Goal: Answer question/provide support

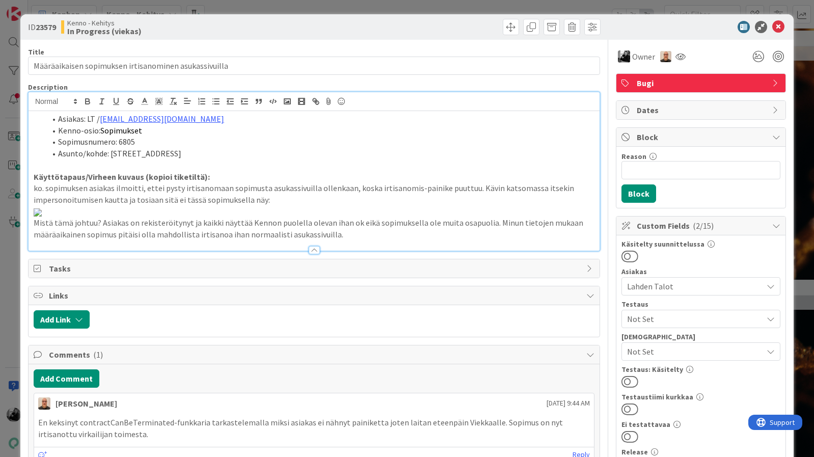
click at [243, 88] on div "Description" at bounding box center [314, 86] width 572 height 9
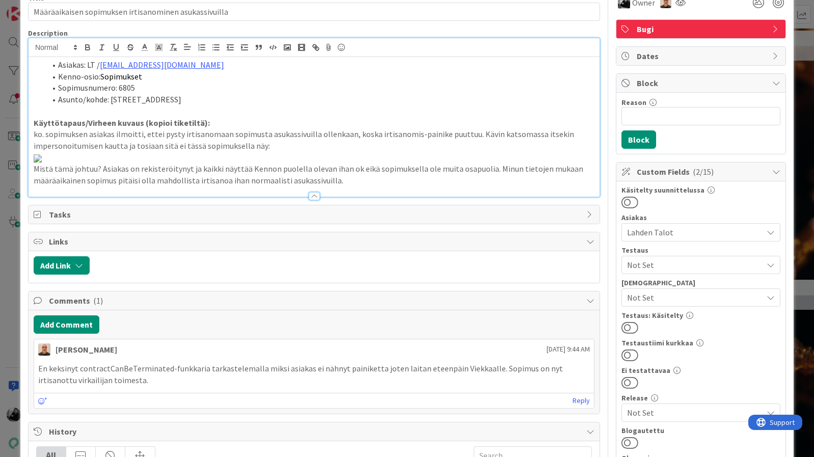
scroll to position [56, 0]
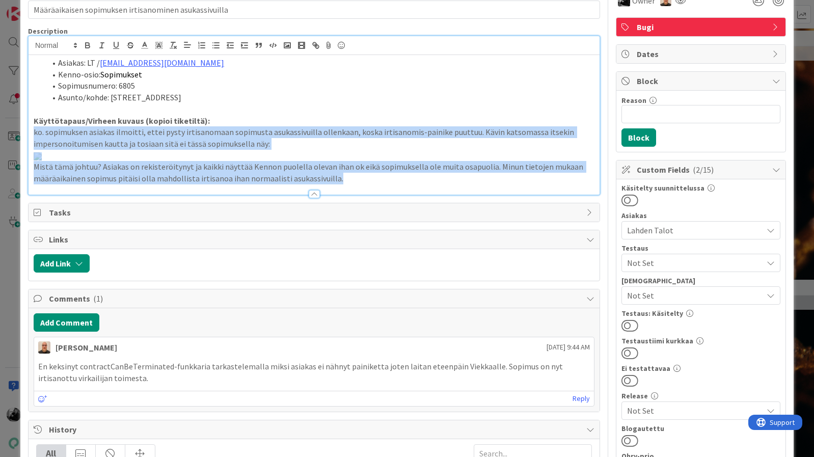
drag, startPoint x: 344, startPoint y: 367, endPoint x: 33, endPoint y: 131, distance: 390.8
click at [33, 131] on div "Asiakas: LT / [PERSON_NAME][EMAIL_ADDRESS][DOMAIN_NAME] Kenno-osio: Sopimukset …" at bounding box center [314, 125] width 571 height 140
copy div "ko. sopimuksen asiakas ilmoitti, ettei pysty irtisanomaan sopimusta asukassivui…"
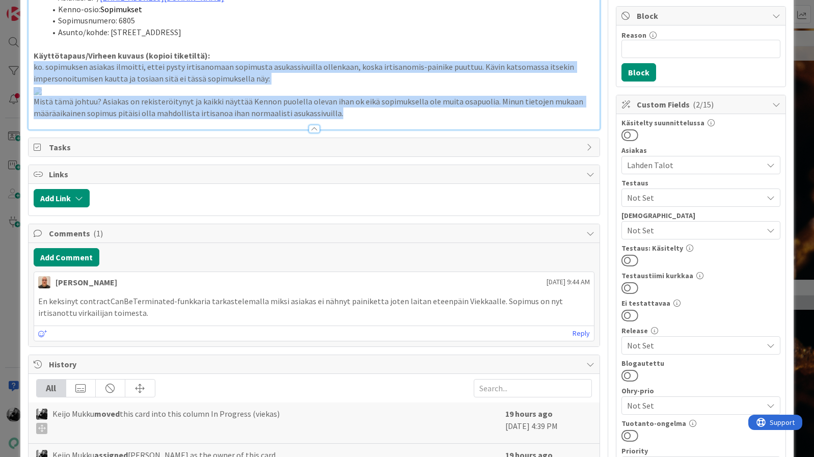
scroll to position [56, 0]
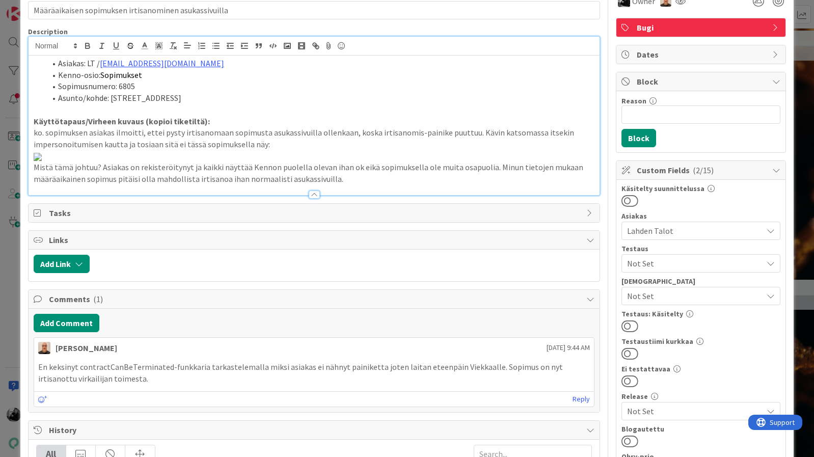
click at [210, 124] on p "Käyttötapaus/Virheen kuvaus (kopioi tiketiltä):" at bounding box center [314, 122] width 561 height 12
click at [284, 142] on p "ko. sopimuksen asiakas ilmoitti, ettei pysty irtisanomaan sopimusta asukassivui…" at bounding box center [314, 138] width 561 height 23
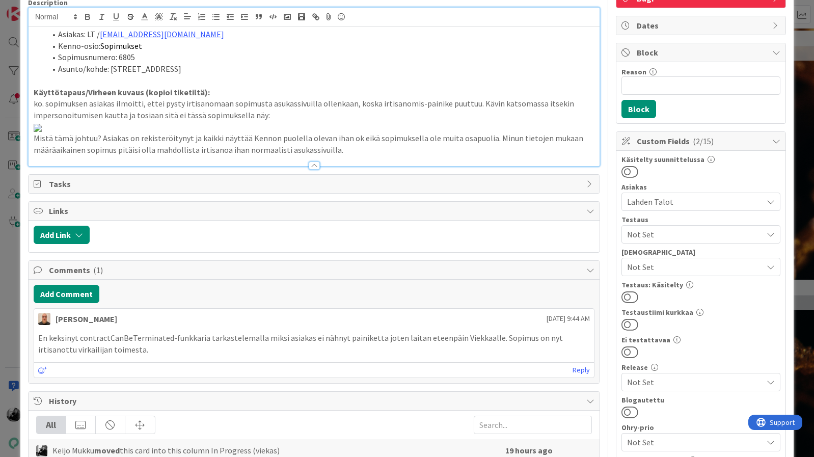
scroll to position [87, 0]
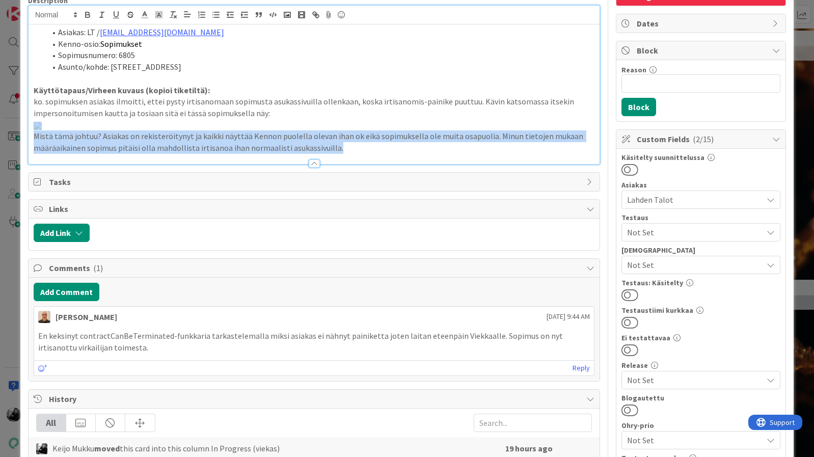
drag, startPoint x: 342, startPoint y: 331, endPoint x: 426, endPoint y: 313, distance: 86.1
click at [426, 164] on div "Asiakas: LT / [PERSON_NAME][EMAIL_ADDRESS][DOMAIN_NAME] Kenno-osio: Sopimukset …" at bounding box center [314, 94] width 571 height 140
click at [444, 153] on p "Mistä tämä johtuu? Asiakas on rekisteröitynyt ja kaikki näyttää Kennon puolella…" at bounding box center [314, 141] width 561 height 23
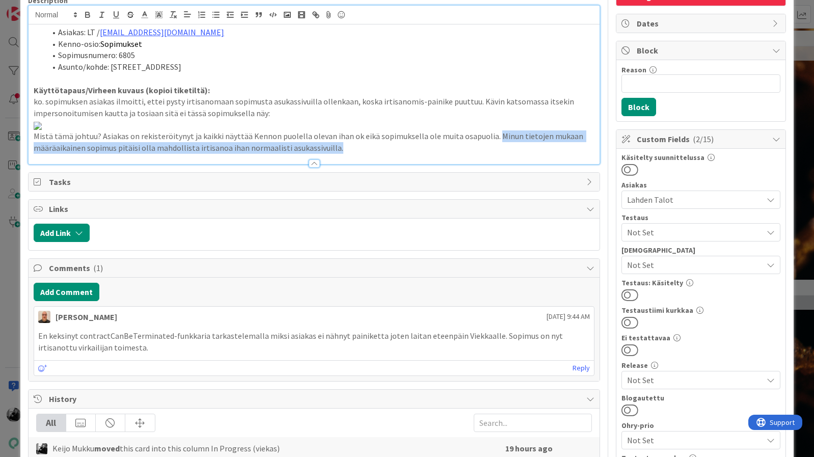
drag, startPoint x: 465, startPoint y: 332, endPoint x: 489, endPoint y: 328, distance: 24.2
click at [489, 153] on p "Mistä tämä johtuu? Asiakas on rekisteröitynyt ja kaikki näyttää Kennon puolella…" at bounding box center [314, 141] width 561 height 23
copy p "Minun tietojen mukaan määräaikainen sopimus pitäisi olla mahdollista irtisanoa …"
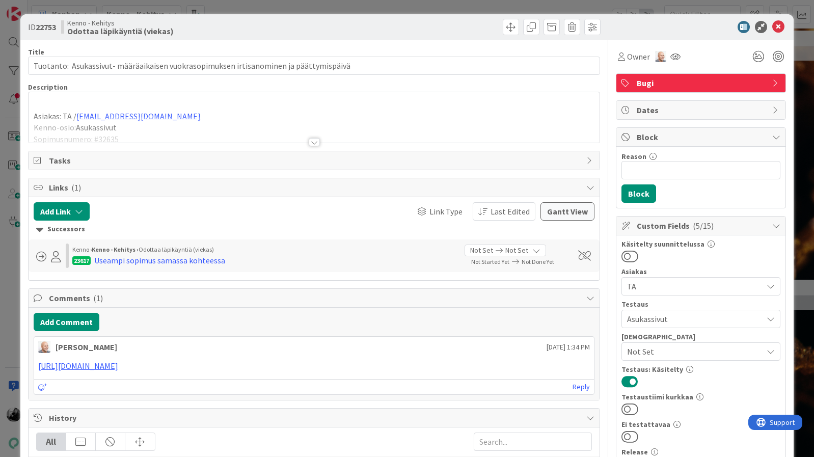
click at [316, 144] on div at bounding box center [314, 142] width 11 height 8
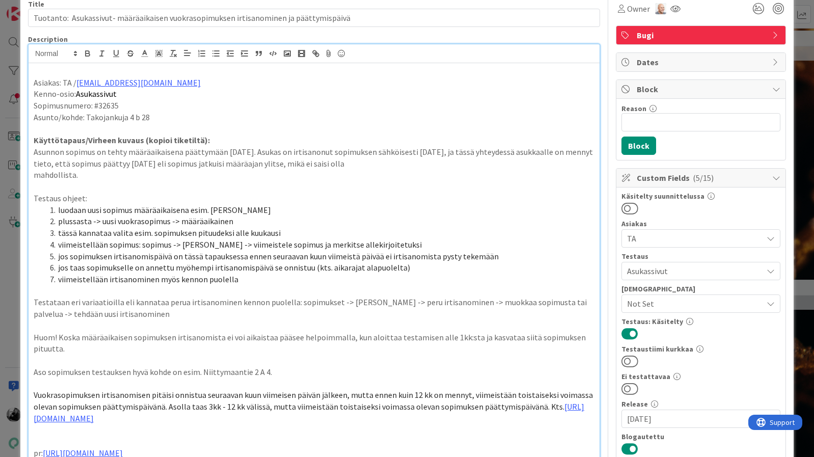
scroll to position [52, 0]
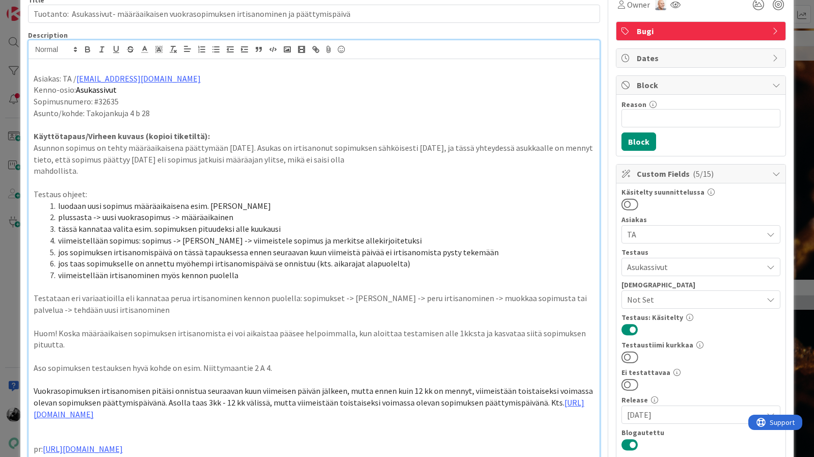
click at [254, 123] on p at bounding box center [314, 125] width 561 height 12
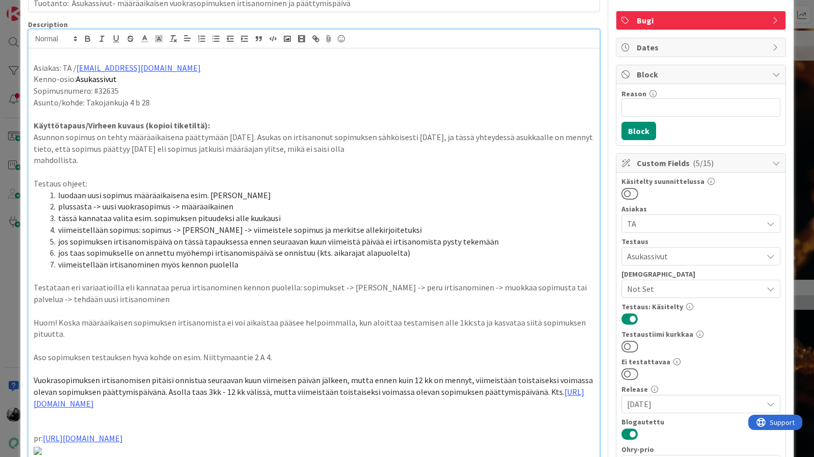
scroll to position [64, 0]
click at [269, 170] on p at bounding box center [314, 171] width 561 height 12
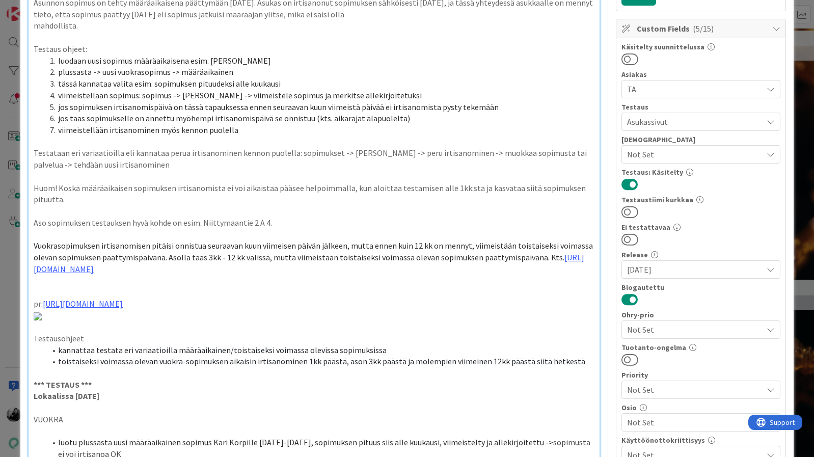
scroll to position [260, 0]
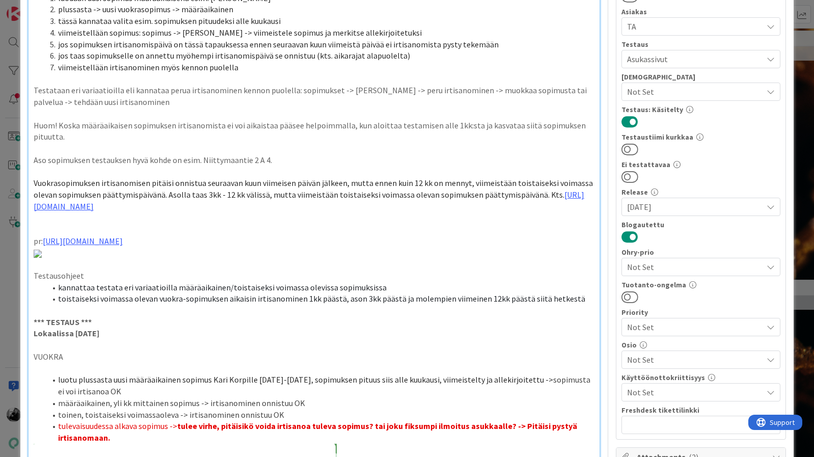
click at [327, 214] on p at bounding box center [314, 218] width 561 height 12
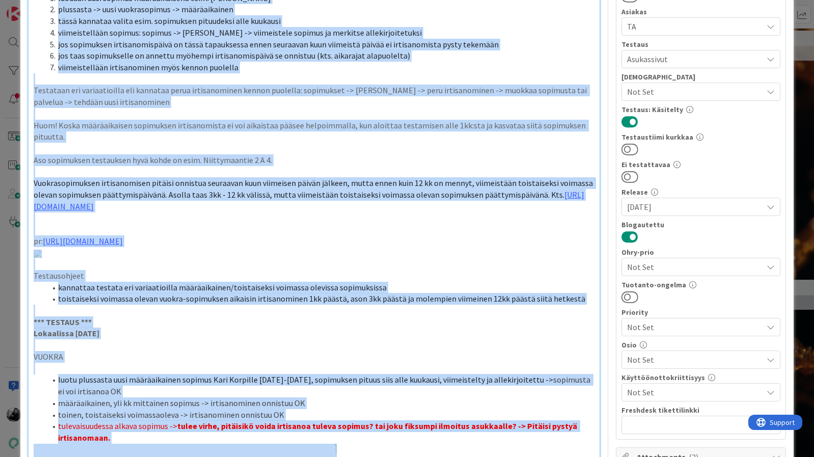
copy div "Asiakas: TA / anu.ravelin@ta.fi Kenno-osio: Asukassivut Sopimusnumero: #32635 A…"
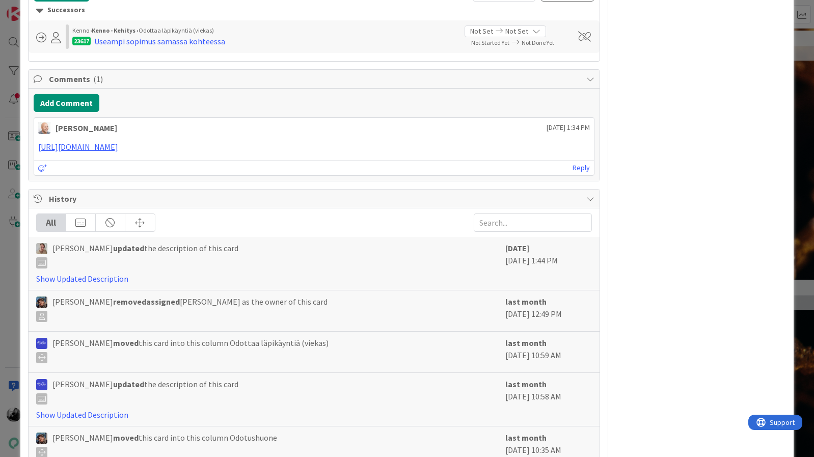
scroll to position [1087, 0]
copy div "Asiakas: TA / anu.ravelin@ta.fi Kenno-osio: Asukassivut Sopimusnumero: #32635 A…"
